Goal: Task Accomplishment & Management: Manage account settings

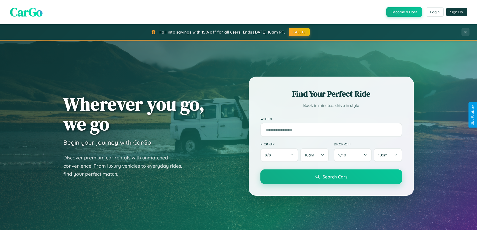
scroll to position [344, 0]
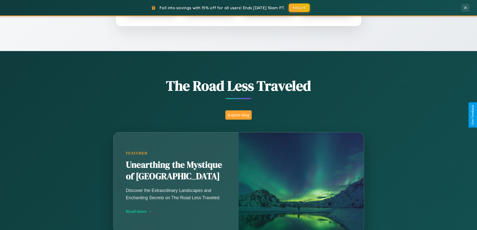
click at [238, 115] on button "Explore Blog" at bounding box center [238, 114] width 26 height 9
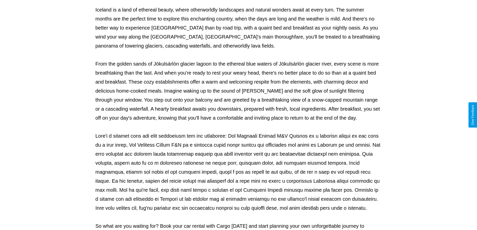
scroll to position [162, 0]
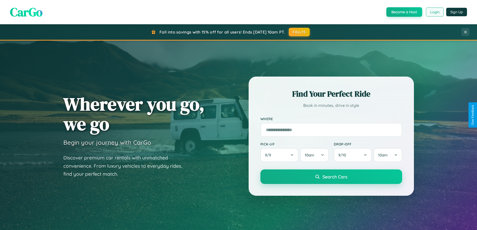
click at [434, 12] on button "Login" at bounding box center [435, 12] width 18 height 9
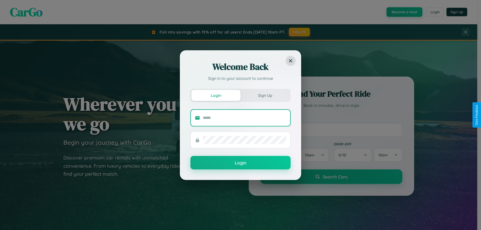
click at [244, 118] on input "text" at bounding box center [244, 118] width 83 height 8
type input "**********"
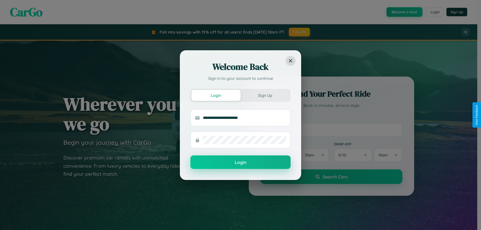
click at [240, 162] on button "Login" at bounding box center [240, 162] width 100 height 14
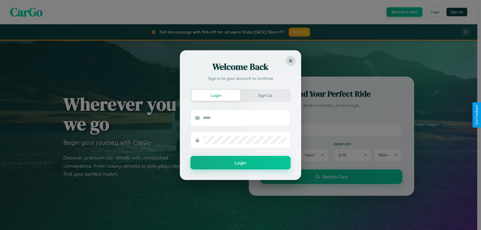
click at [434, 12] on div "Welcome Back Sign in to your account to continue Login Sign Up Login" at bounding box center [240, 115] width 481 height 230
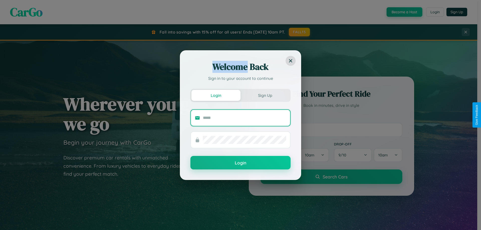
click at [244, 118] on input "text" at bounding box center [244, 118] width 83 height 8
type input "**********"
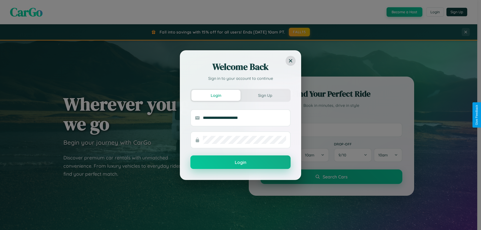
click at [240, 162] on button "Login" at bounding box center [240, 162] width 100 height 14
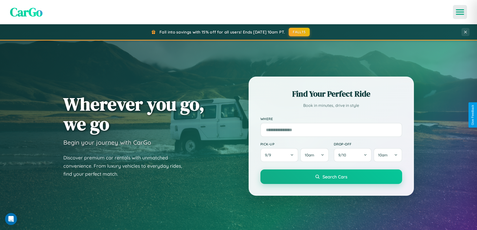
click at [460, 12] on icon "Open menu" at bounding box center [459, 12] width 7 height 5
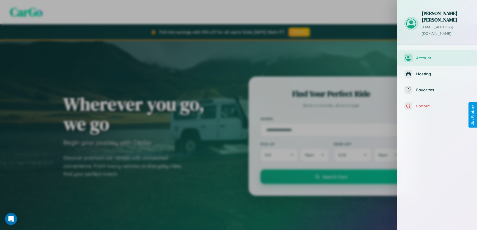
click at [437, 55] on span "Account" at bounding box center [442, 57] width 53 height 5
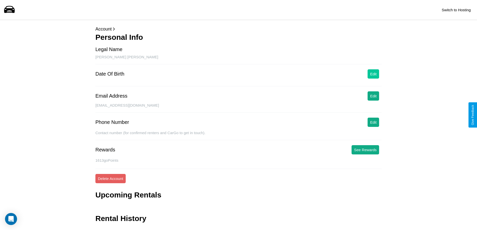
click at [373, 74] on button "Edit" at bounding box center [373, 73] width 12 height 9
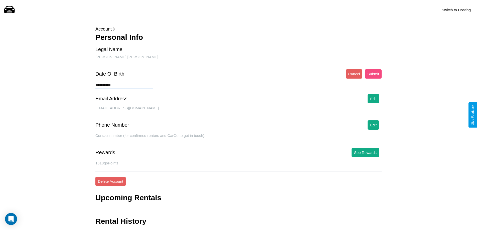
type input "**********"
click at [373, 74] on button "Submit" at bounding box center [373, 73] width 17 height 9
